Goal: Find specific page/section

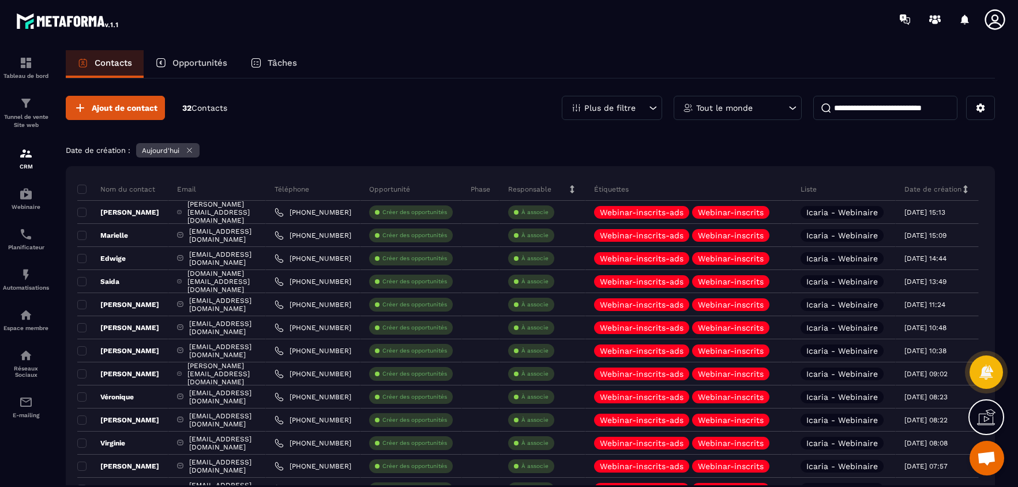
click at [624, 107] on p "Plus de filtre" at bounding box center [609, 108] width 51 height 8
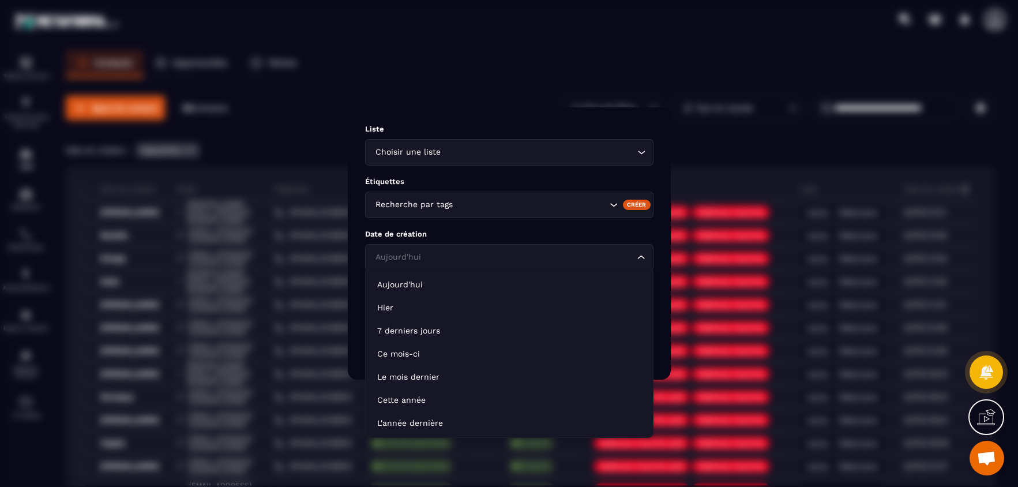
click at [544, 264] on div "Aujourd'hui Loading..." at bounding box center [509, 257] width 288 height 27
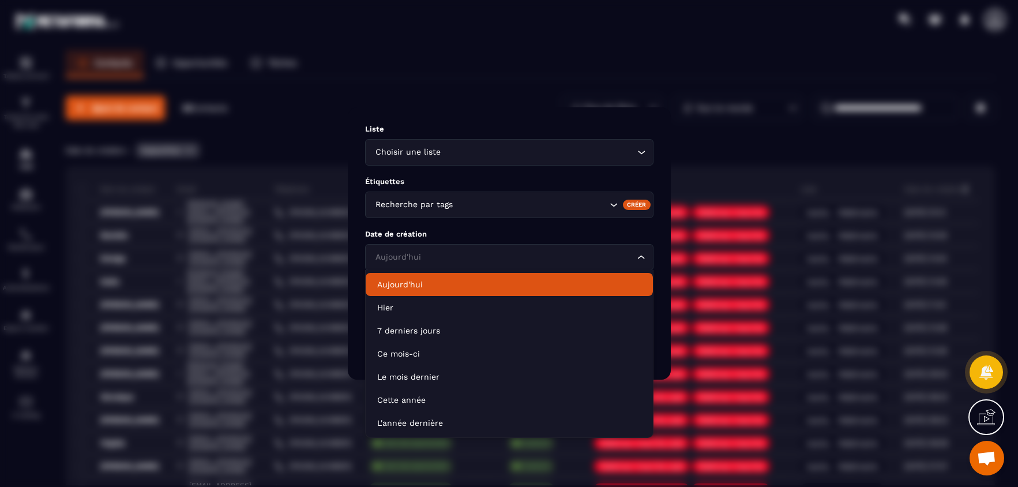
click at [434, 256] on input "Search for option" at bounding box center [504, 257] width 262 height 13
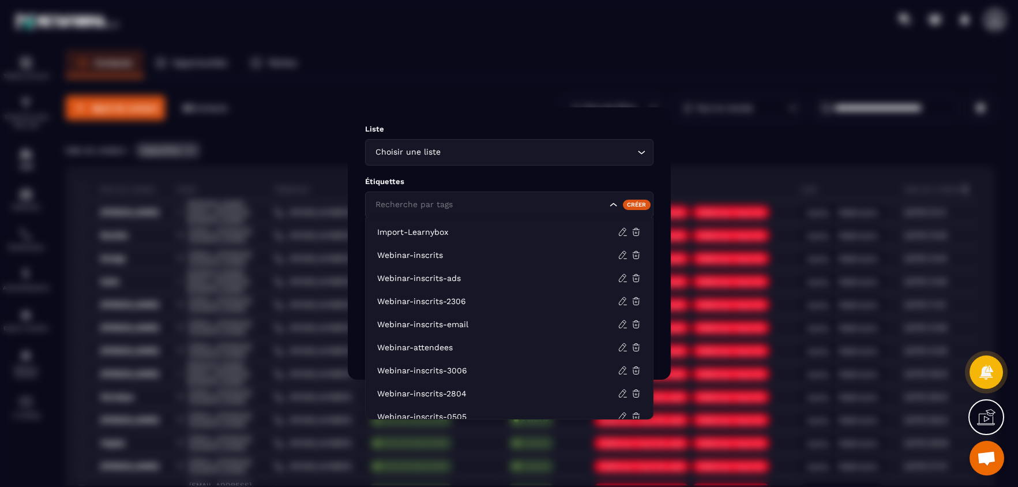
click at [444, 203] on div "Recherche par tags" at bounding box center [489, 204] width 236 height 13
click at [462, 182] on p "Étiquettes" at bounding box center [509, 181] width 288 height 9
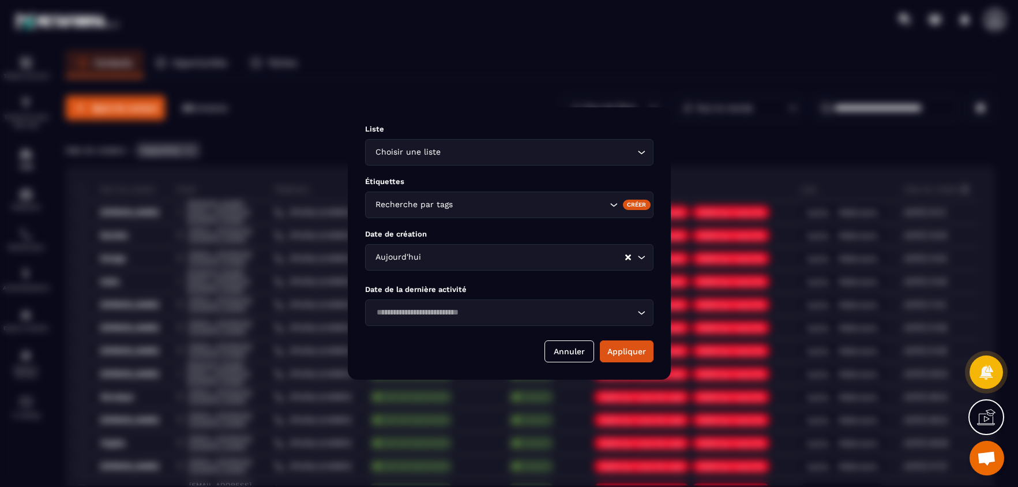
click at [666, 140] on div "Liste Choisir une liste Loading... Étiquettes Recherche par tags Créer Date de …" at bounding box center [509, 243] width 323 height 272
click at [582, 352] on button "Annuler" at bounding box center [569, 351] width 50 height 22
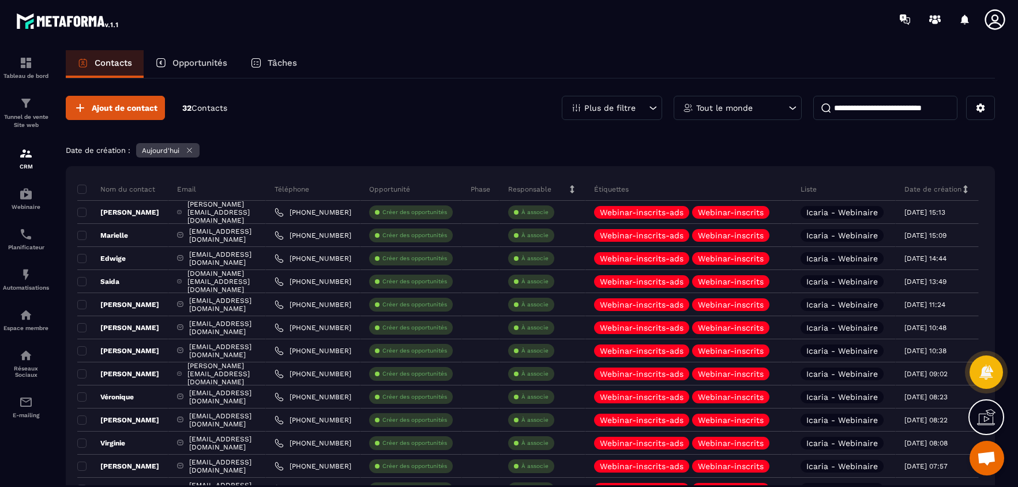
click at [645, 100] on div "Plus de filtre" at bounding box center [612, 108] width 100 height 24
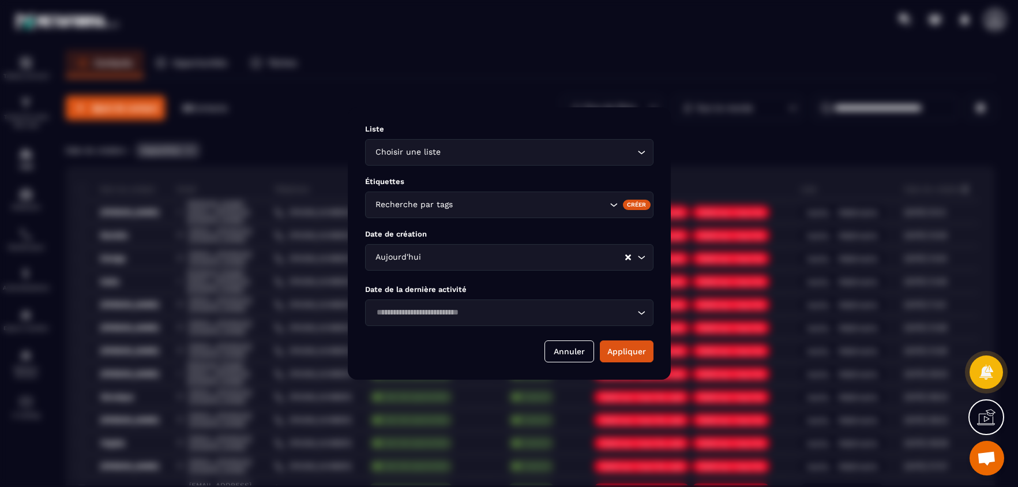
click at [537, 153] on input "Search for option" at bounding box center [538, 152] width 191 height 13
click at [475, 345] on div "Annuler Appliquer" at bounding box center [509, 351] width 288 height 22
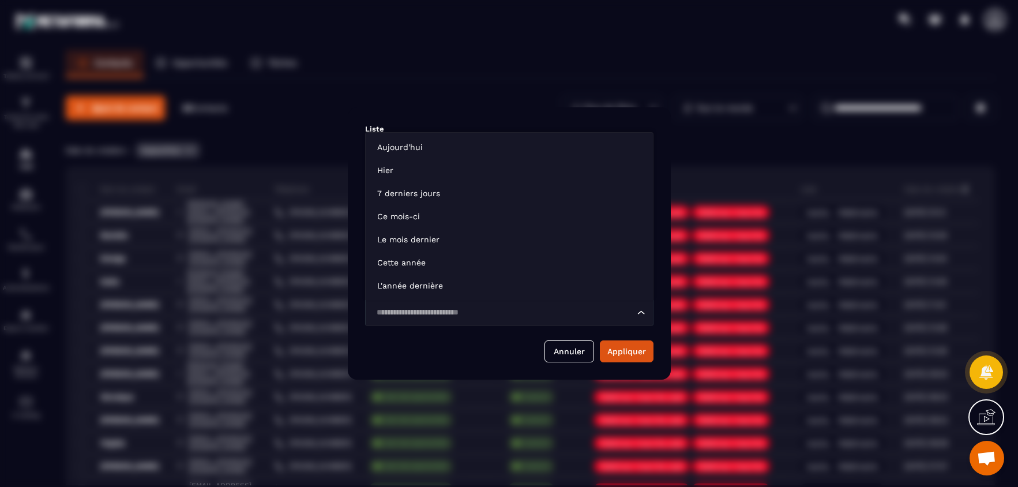
click at [483, 316] on input "Search for option" at bounding box center [504, 312] width 262 height 13
click at [460, 353] on div "Annuler Appliquer" at bounding box center [509, 351] width 288 height 22
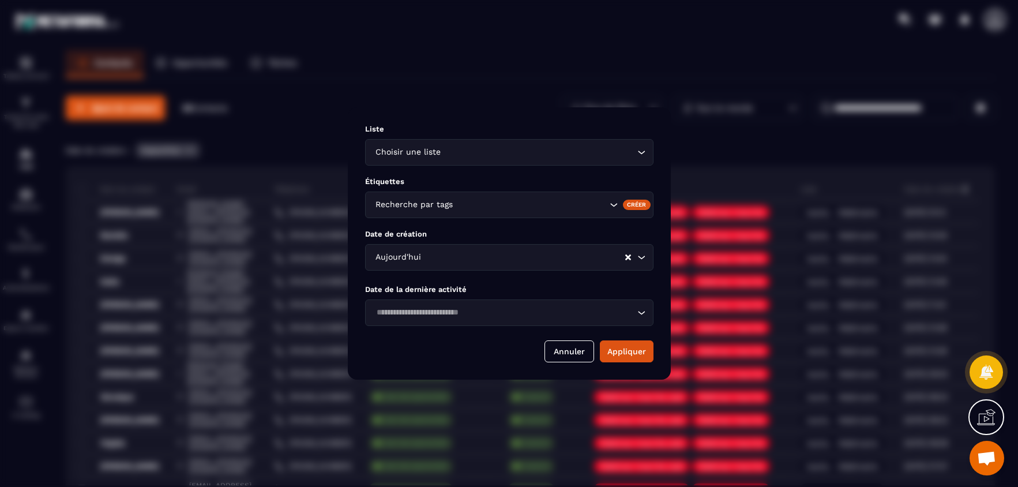
click at [630, 259] on icon "Clear Selected" at bounding box center [628, 257] width 6 height 6
click at [611, 257] on input "Search for option" at bounding box center [504, 257] width 262 height 13
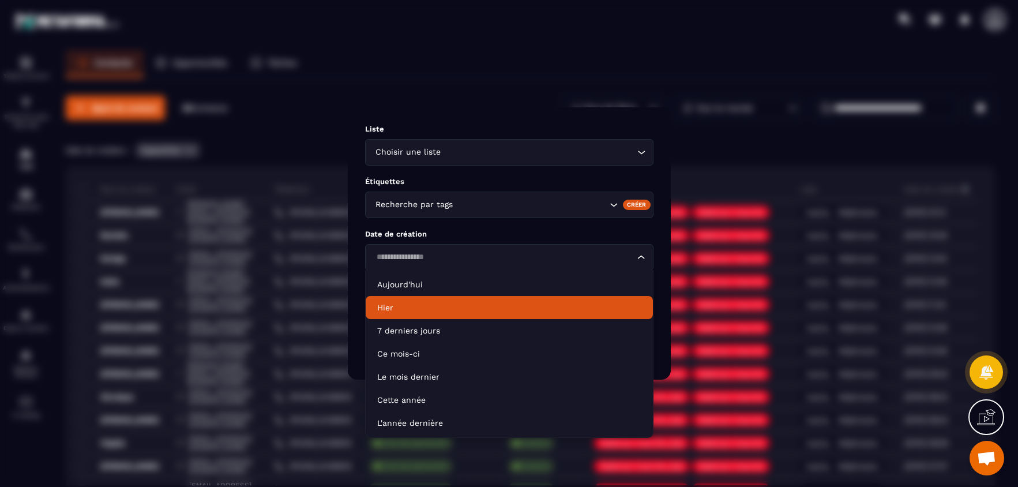
click at [441, 311] on p "Hier" at bounding box center [509, 308] width 264 height 12
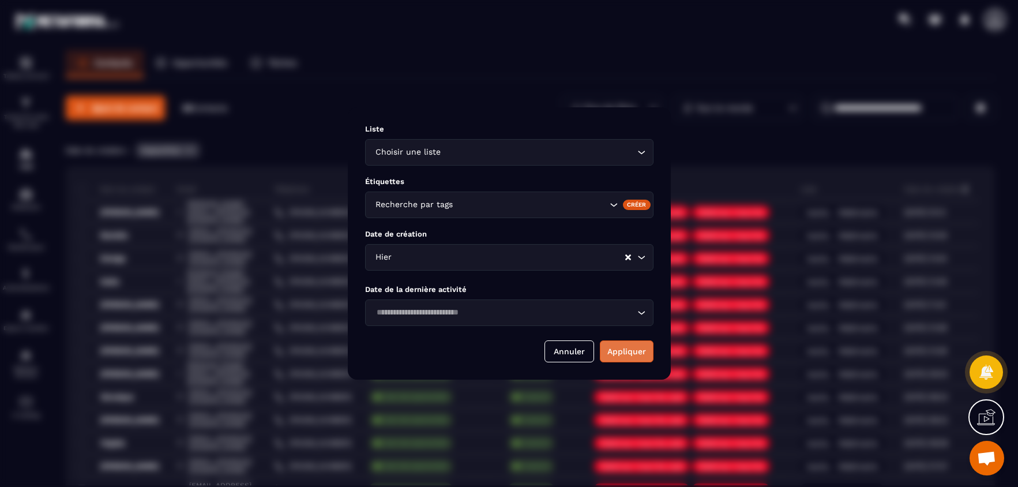
click at [638, 353] on button "Appliquer" at bounding box center [627, 351] width 54 height 22
